Goal: Communication & Community: Ask a question

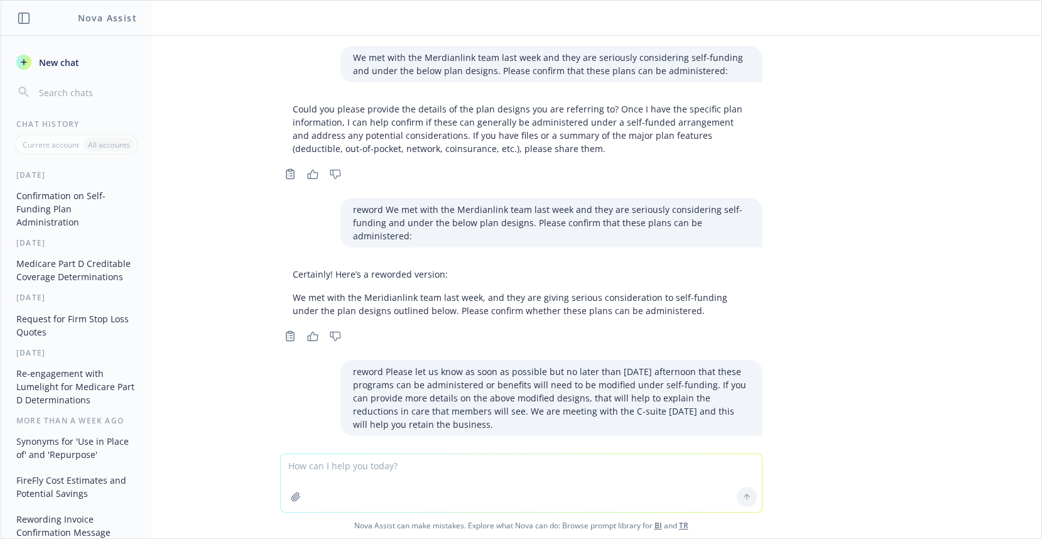
scroll to position [136, 0]
